Goal: Communication & Community: Share content

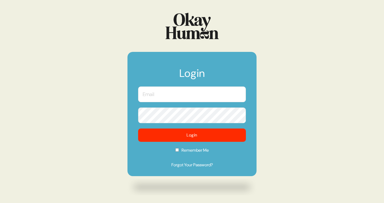
type input "[PERSON_NAME][EMAIL_ADDRESS][DOMAIN_NAME]"
click at [170, 100] on input "[PERSON_NAME][EMAIL_ADDRESS][DOMAIN_NAME]" at bounding box center [192, 94] width 108 height 16
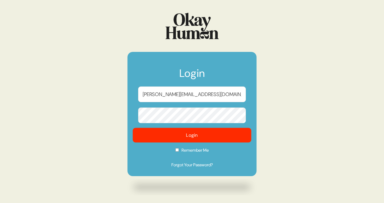
click at [141, 133] on button "Login" at bounding box center [192, 135] width 119 height 15
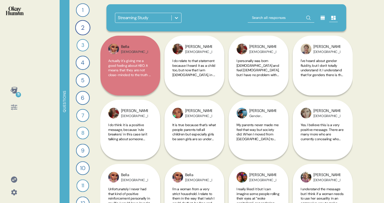
click at [144, 19] on div "Streaming Study" at bounding box center [133, 18] width 31 height 6
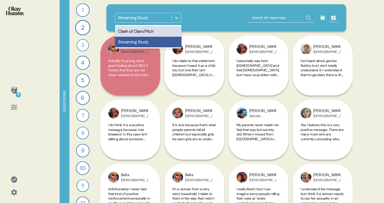
click at [145, 27] on div "Clash of Clans Pitch" at bounding box center [148, 31] width 67 height 11
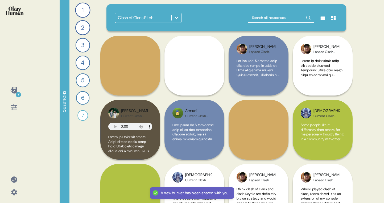
click at [13, 193] on icon at bounding box center [14, 192] width 6 height 6
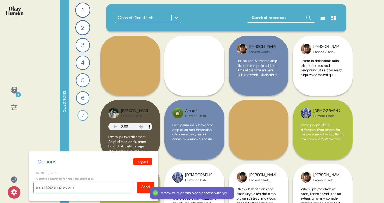
click at [80, 182] on input "Invite users" at bounding box center [83, 188] width 100 height 12
paste input "[PERSON_NAME][EMAIL_ADDRESS][PERSON_NAME][DOMAIN_NAME]"
type input "[PERSON_NAME][EMAIL_ADDRESS][PERSON_NAME][DOMAIN_NAME]"
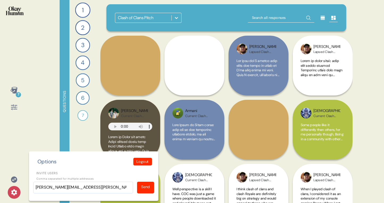
click at [141, 184] on div "Send" at bounding box center [145, 187] width 9 height 6
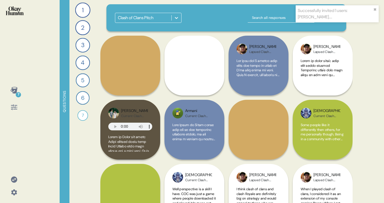
click at [32, 81] on div "7 Questions 1 What mobile games do you play regularly, and which ones do you ke…" at bounding box center [192, 101] width 384 height 203
click at [15, 89] on icon at bounding box center [13, 90] width 7 height 7
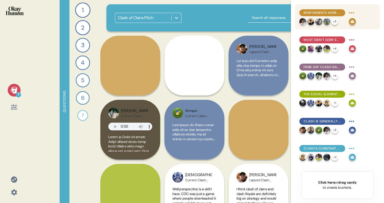
click at [354, 11] on html "Successfully invited 1 users: [PERSON_NAME].... ✖︎ 7 Questions 1 What mobile ga…" at bounding box center [192, 101] width 384 height 203
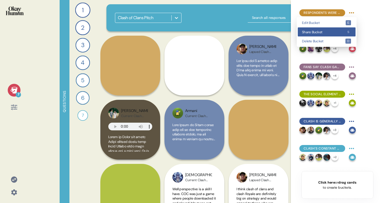
click at [337, 33] on span "Share Bucket" at bounding box center [323, 31] width 43 height 3
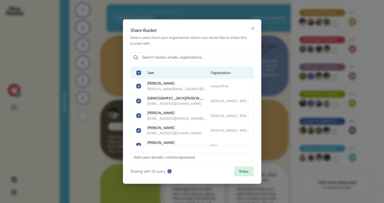
click at [153, 70] on div "User Organization" at bounding box center [192, 73] width 122 height 12
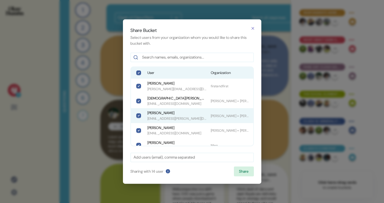
scroll to position [140, 0]
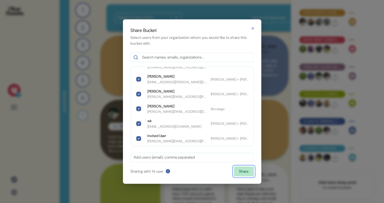
click at [249, 171] on button "Share" at bounding box center [244, 171] width 20 height 10
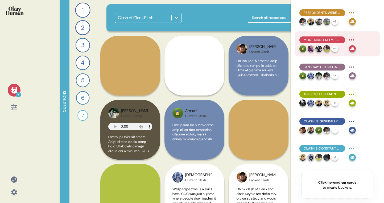
click at [353, 39] on html "7 Questions 1 What mobile games do you play regularly, and which ones do you ke…" at bounding box center [192, 101] width 384 height 203
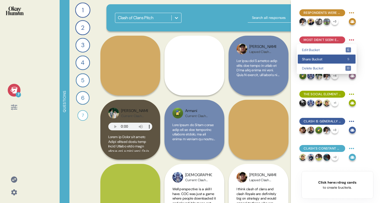
click at [335, 57] on div "Share Bucket s" at bounding box center [327, 59] width 58 height 9
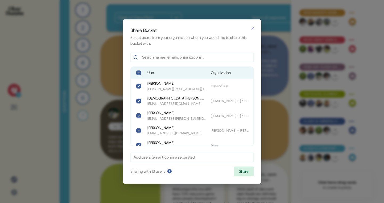
click at [161, 73] on span "User" at bounding box center [176, 72] width 59 height 5
click at [240, 172] on button "Share" at bounding box center [244, 171] width 20 height 10
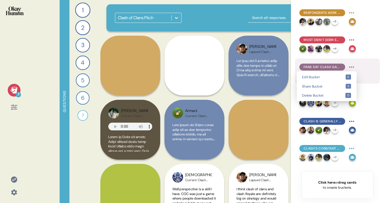
click at [352, 67] on html "7 Questions 1 What mobile games do you play regularly, and which ones do you ke…" at bounding box center [192, 101] width 384 height 203
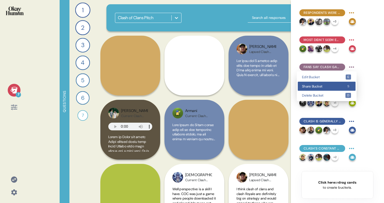
click at [329, 89] on div "Share Bucket s" at bounding box center [327, 86] width 58 height 9
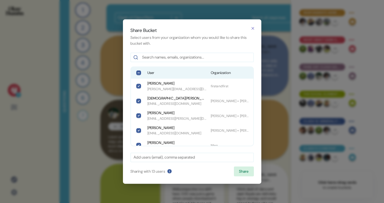
click at [181, 70] on div "User Organization" at bounding box center [192, 73] width 122 height 12
click at [240, 173] on button "Share" at bounding box center [244, 171] width 20 height 10
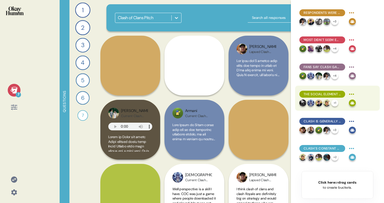
click at [351, 94] on html "7 Questions 1 What mobile games do you play regularly, and which ones do you ke…" at bounding box center [192, 101] width 384 height 203
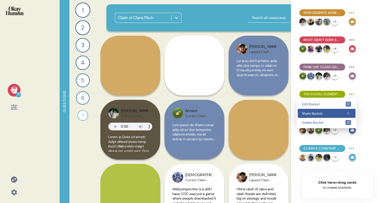
click at [338, 114] on span "Share Bucket" at bounding box center [323, 113] width 43 height 3
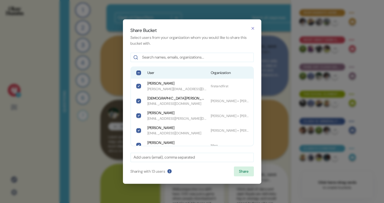
click at [168, 72] on span "User" at bounding box center [176, 72] width 59 height 5
click at [241, 174] on button "Share" at bounding box center [244, 171] width 20 height 10
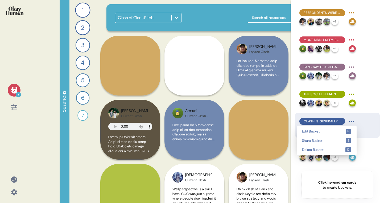
click at [352, 120] on html "7 Questions 1 What mobile games do you play regularly, and which ones do you ke…" at bounding box center [192, 101] width 384 height 203
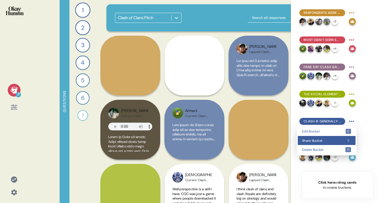
click at [336, 136] on div "Share Bucket s" at bounding box center [327, 140] width 58 height 9
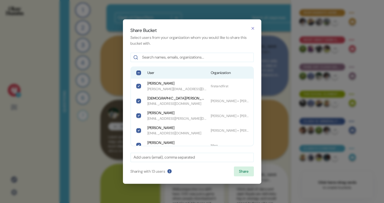
click at [171, 71] on span "User" at bounding box center [176, 72] width 59 height 5
click at [242, 167] on button "Share" at bounding box center [244, 171] width 20 height 10
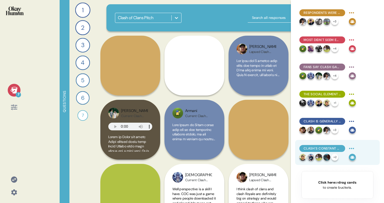
click at [352, 148] on html "7 Questions 1 What mobile games do you play regularly, and which ones do you ke…" at bounding box center [192, 101] width 384 height 203
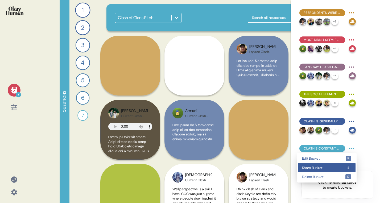
click at [332, 169] on span "Share Bucket" at bounding box center [323, 167] width 43 height 3
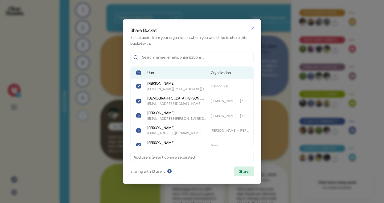
click at [170, 72] on span "User" at bounding box center [176, 72] width 59 height 5
click at [248, 175] on button "Share" at bounding box center [244, 171] width 20 height 10
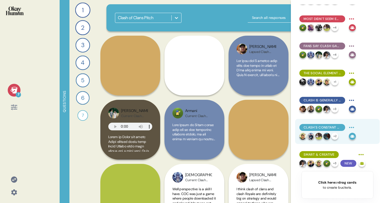
scroll to position [0, 0]
